Goal: Find specific page/section: Find specific page/section

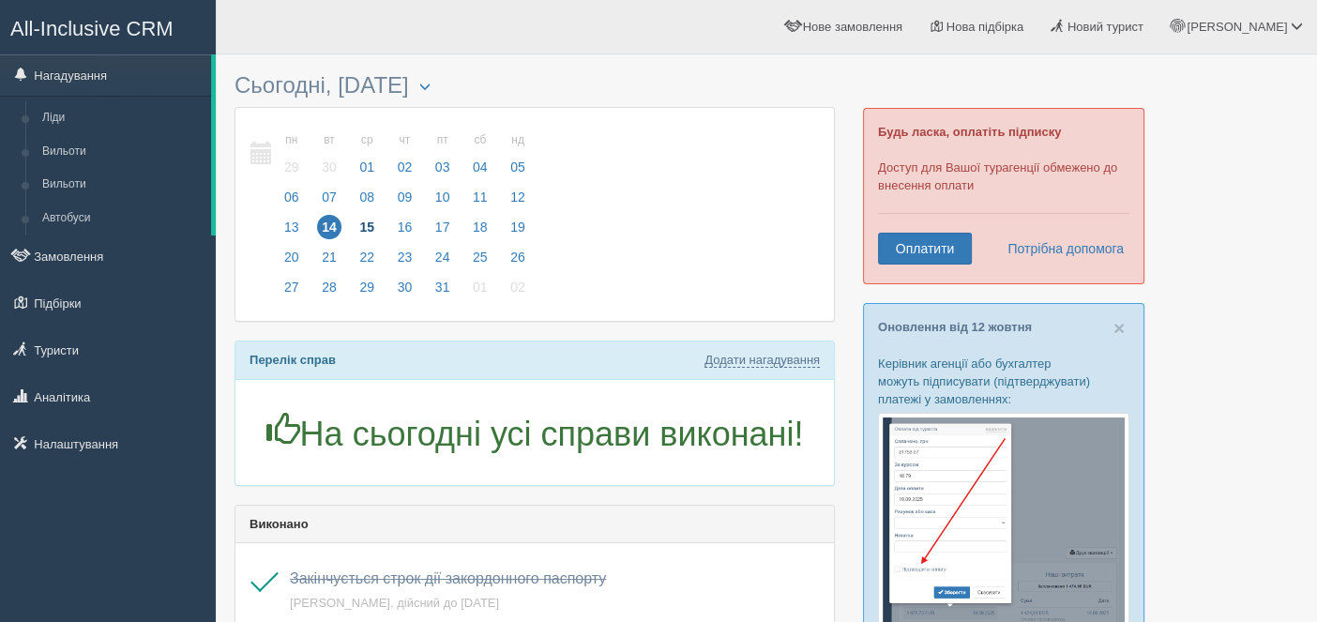
click at [362, 229] on span "15" at bounding box center [366, 227] width 24 height 24
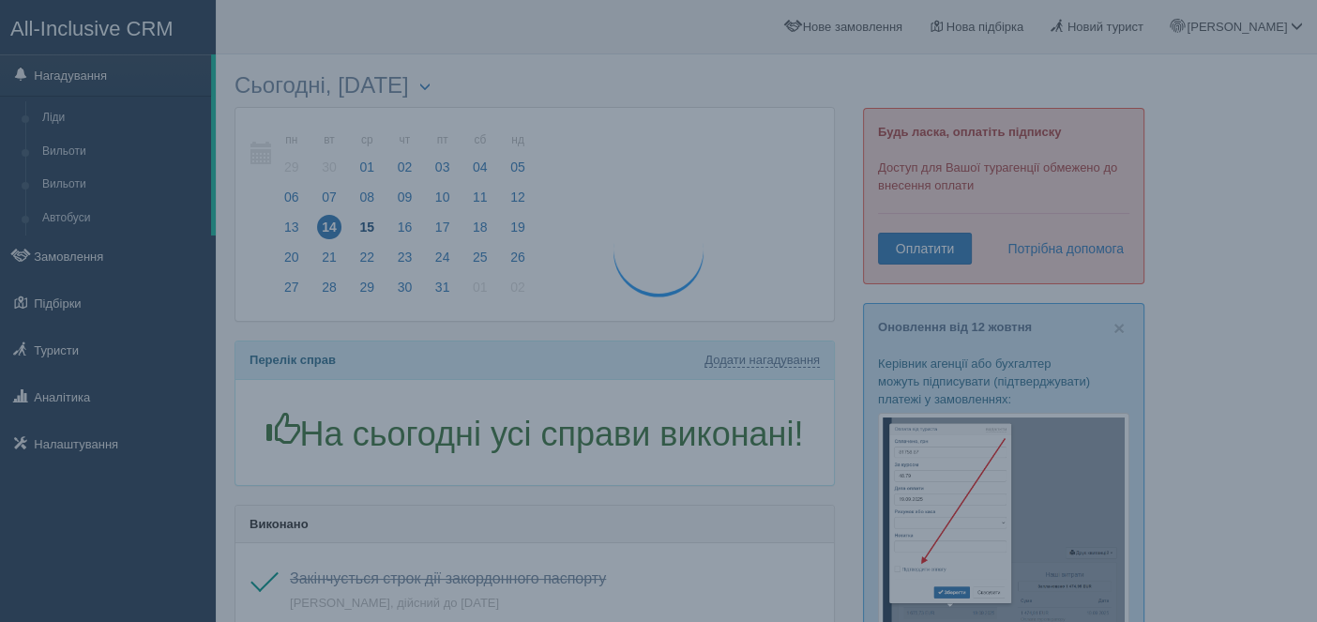
click at [362, 229] on span "15" at bounding box center [366, 227] width 24 height 24
